Goal: Task Accomplishment & Management: Use online tool/utility

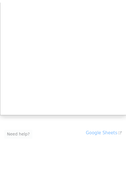
scroll to position [21, 0]
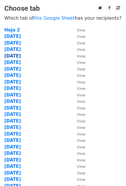
click at [16, 57] on strong "15 Oct" at bounding box center [12, 55] width 16 height 5
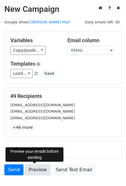
click at [38, 168] on link "Preview" at bounding box center [37, 169] width 25 height 11
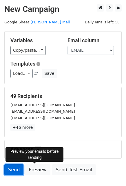
click at [14, 169] on link "Send" at bounding box center [13, 169] width 19 height 11
